Goal: Information Seeking & Learning: Learn about a topic

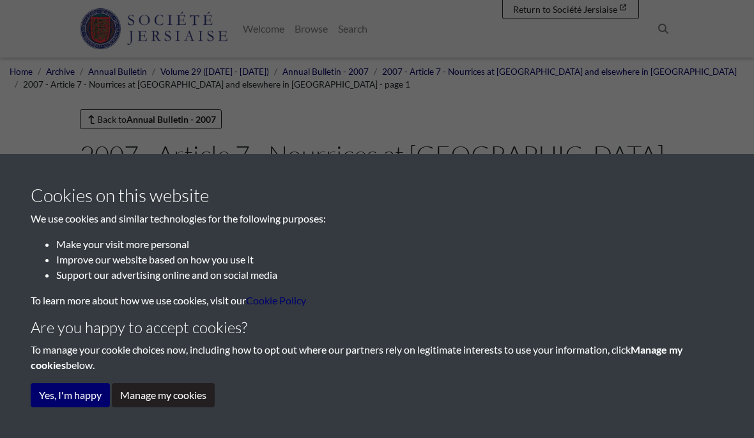
click at [75, 403] on button "Yes, I'm happy" at bounding box center [70, 395] width 79 height 24
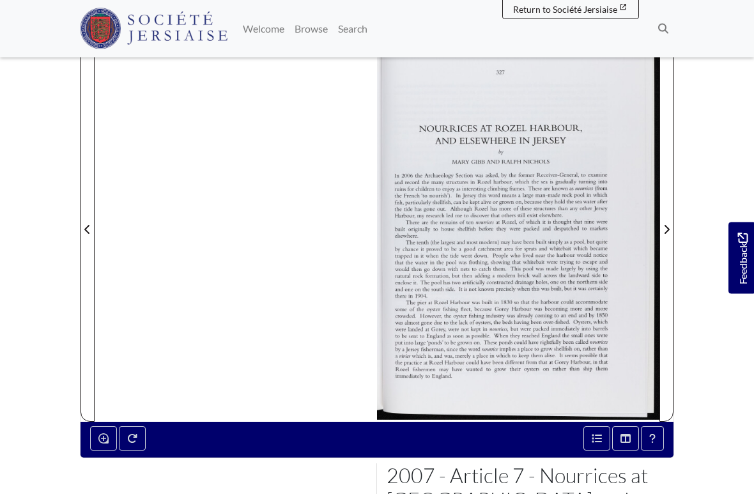
scroll to position [276, 0]
click at [538, 269] on div at bounding box center [518, 222] width 283 height 400
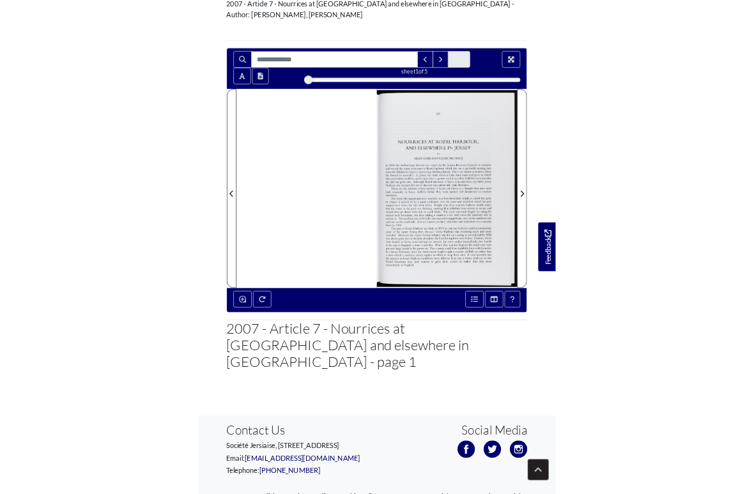
scroll to position [233, 0]
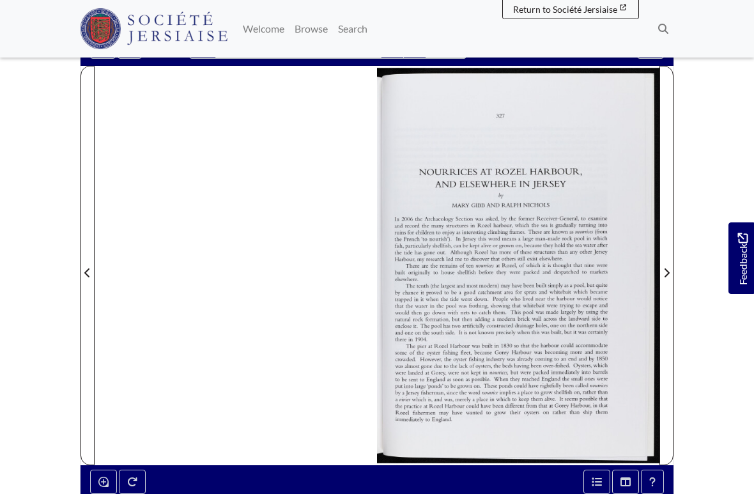
click at [670, 277] on span "Next Page" at bounding box center [666, 272] width 13 height 15
click at [605, 437] on button "Open metadata window" at bounding box center [597, 482] width 27 height 24
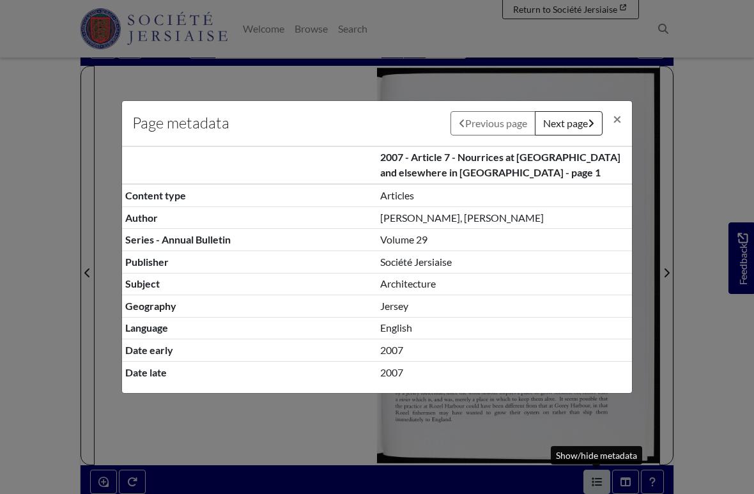
click at [619, 127] on span "×" at bounding box center [617, 118] width 9 height 19
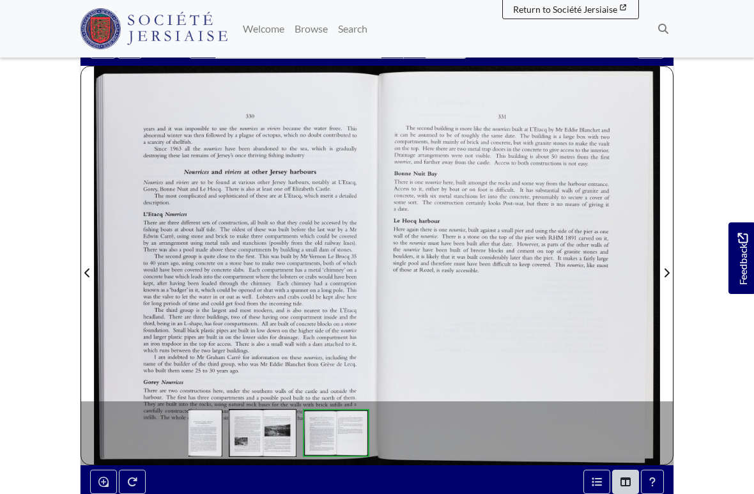
click at [664, 437] on button "Help" at bounding box center [652, 482] width 23 height 24
click at [552, 279] on div at bounding box center [518, 266] width 283 height 400
click at [729, 426] on body "Menu" at bounding box center [377, 305] width 754 height 1077
click at [703, 437] on body "Menu" at bounding box center [377, 305] width 754 height 1077
click at [596, 437] on button "Open metadata window" at bounding box center [597, 482] width 27 height 24
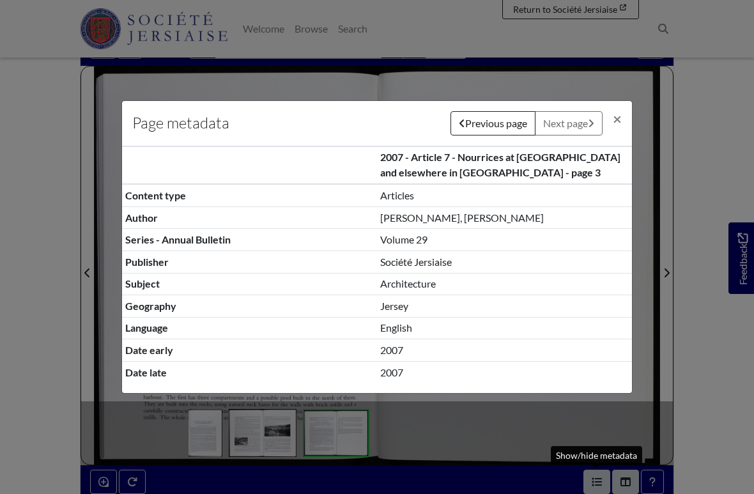
click at [681, 299] on div "Page metadata Previous page Next page × 2007 - Article 7 - Nourrices at Rozel H…" at bounding box center [377, 247] width 754 height 494
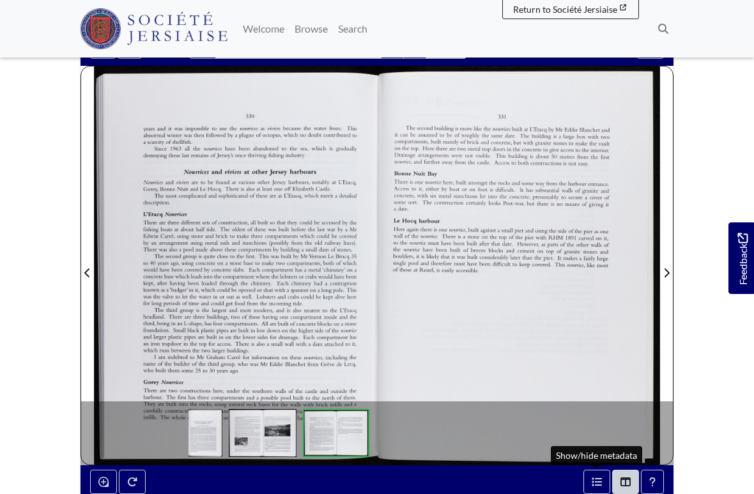
click at [697, 436] on body "Menu" at bounding box center [377, 305] width 754 height 1077
click at [603, 365] on div at bounding box center [518, 266] width 283 height 400
click at [548, 341] on div at bounding box center [518, 266] width 283 height 400
click at [455, 344] on div at bounding box center [518, 266] width 283 height 400
click at [468, 331] on div at bounding box center [518, 266] width 283 height 400
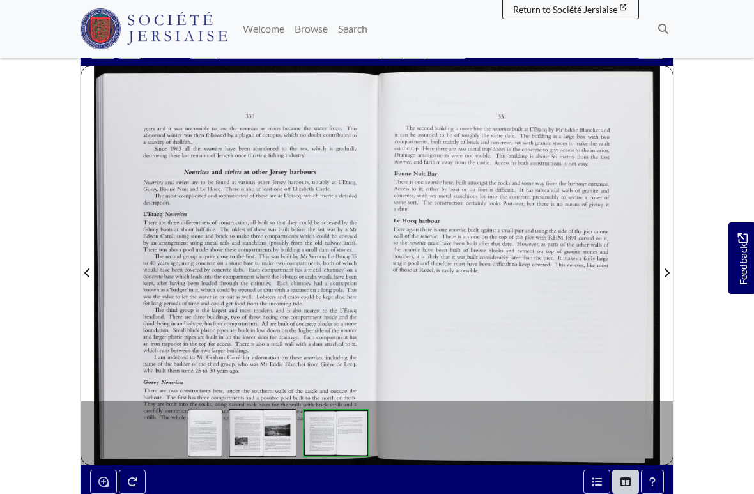
click at [290, 32] on link "Welcome" at bounding box center [264, 29] width 52 height 26
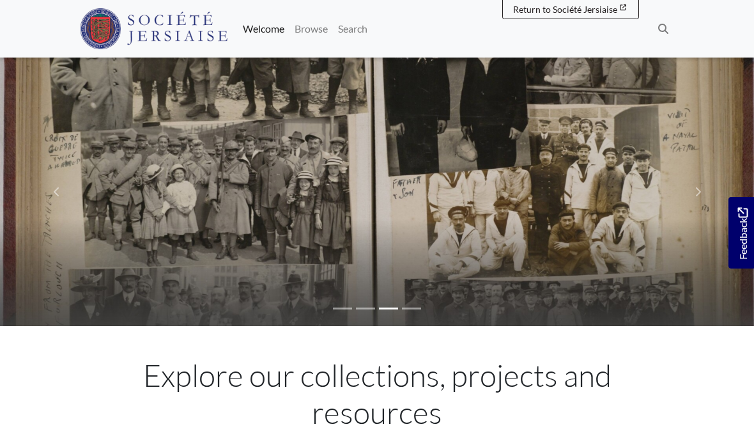
click at [333, 29] on link "Browse" at bounding box center [311, 29] width 43 height 26
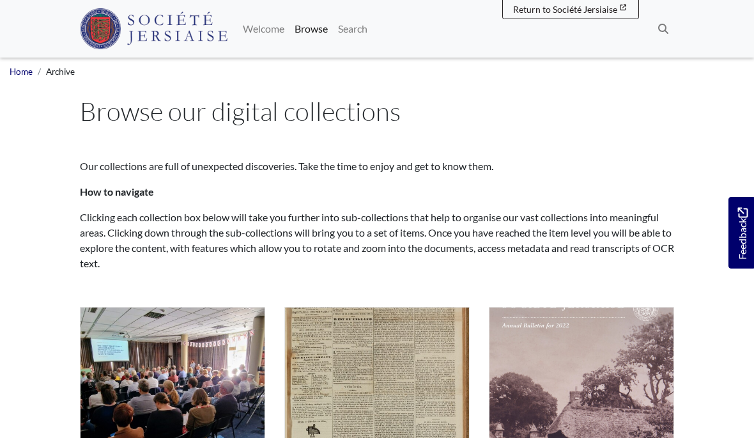
click at [333, 34] on link "Browse" at bounding box center [311, 29] width 43 height 26
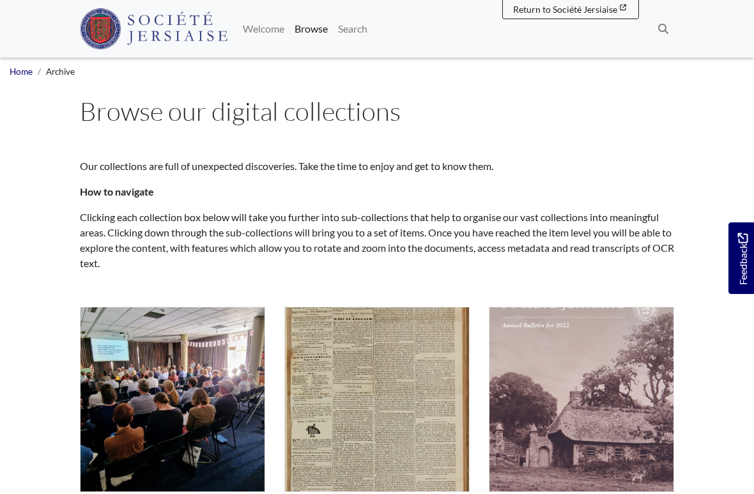
click at [373, 26] on link "Search" at bounding box center [353, 29] width 40 height 26
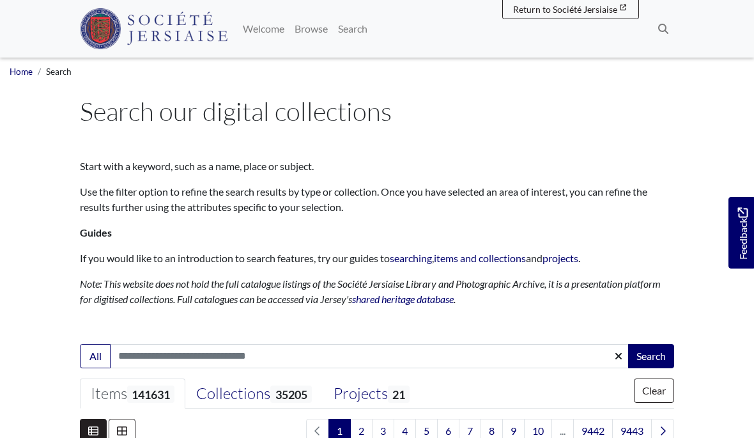
click at [664, 30] on icon at bounding box center [663, 29] width 10 height 10
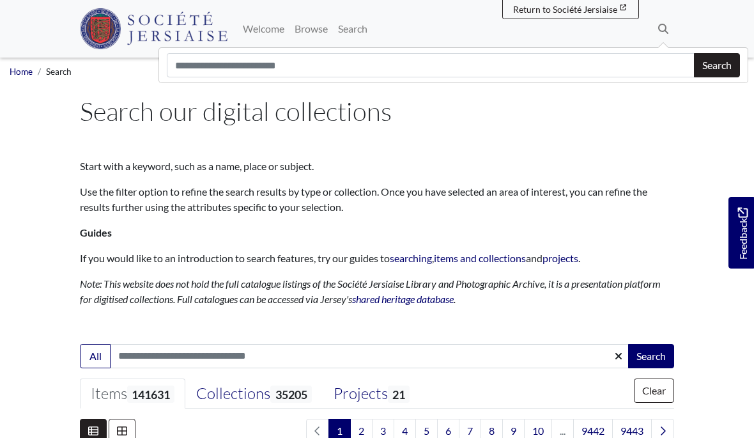
click at [667, 35] on button "Search" at bounding box center [664, 28] width 22 height 27
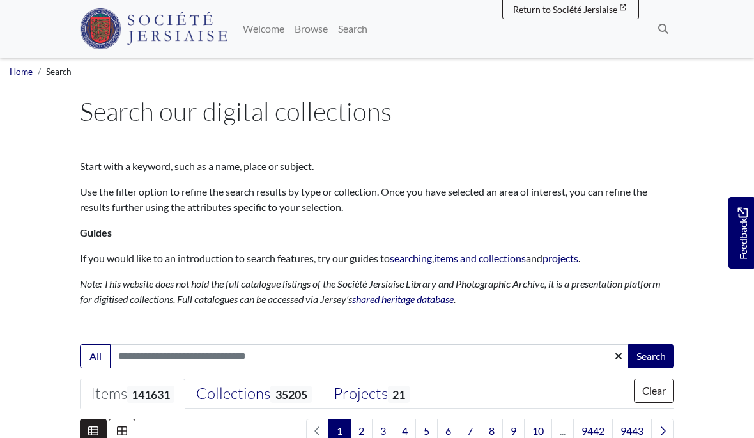
click at [665, 42] on button "Search" at bounding box center [664, 28] width 22 height 27
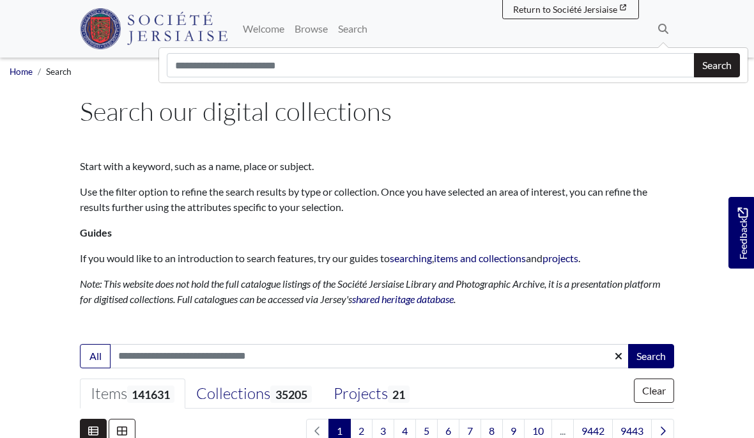
click at [670, 146] on h3 at bounding box center [377, 143] width 595 height 22
click at [536, 173] on p "Start with a keyword, such as a name, place or subject." at bounding box center [377, 166] width 595 height 15
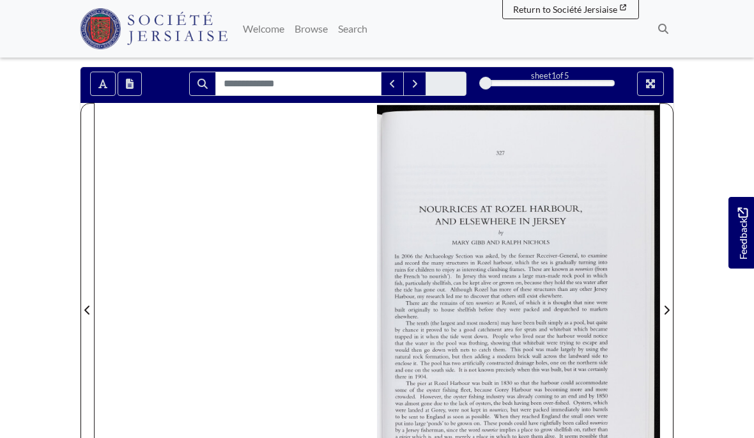
scroll to position [195, 0]
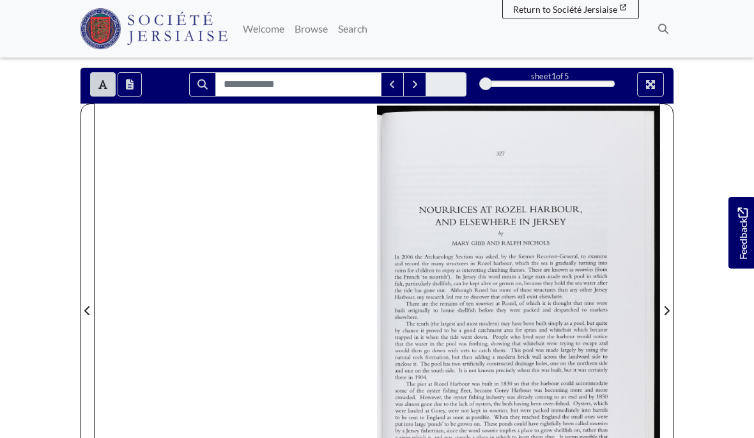
click at [481, 291] on span "Rozel" at bounding box center [480, 289] width 12 height 5
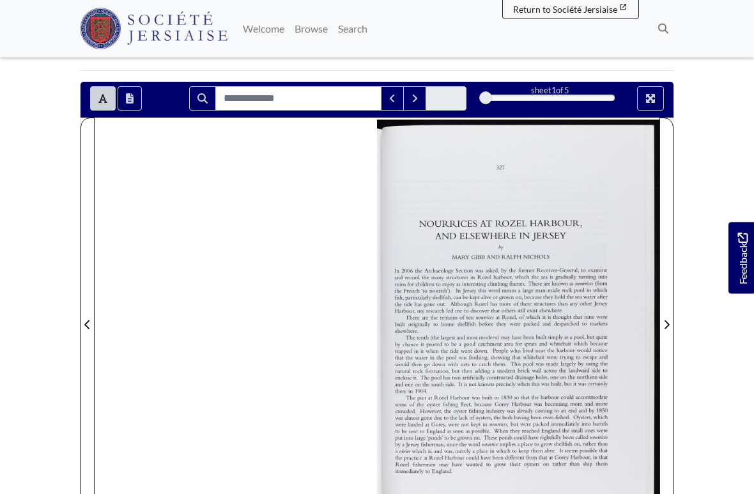
scroll to position [181, 0]
click at [130, 99] on icon "Open transcription window" at bounding box center [130, 98] width 8 height 10
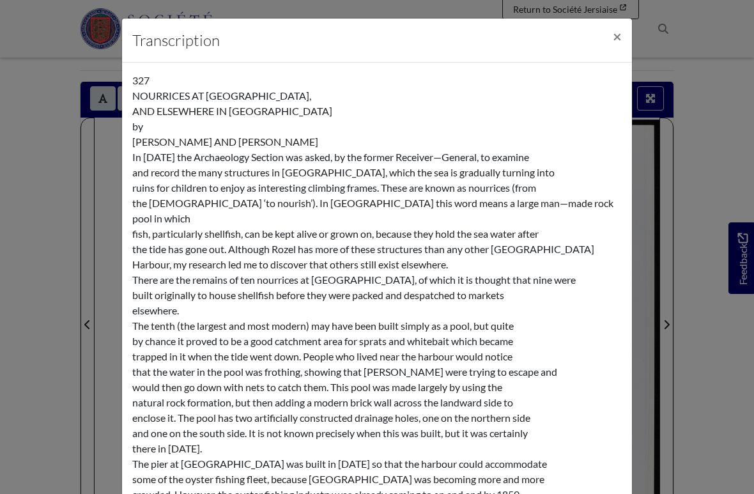
click at [519, 124] on div "327 NOURRICES AT [GEOGRAPHIC_DATA], AND ELSEWHERE IN [GEOGRAPHIC_DATA] by [PERS…" at bounding box center [377, 372] width 490 height 598
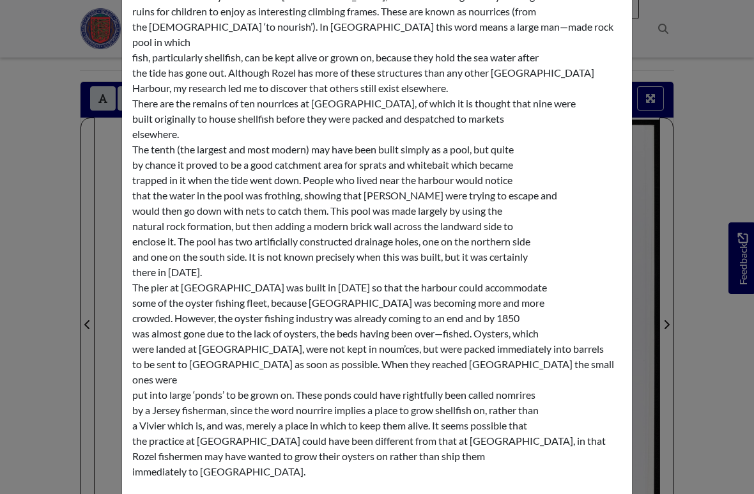
scroll to position [175, 0]
